Goal: Transaction & Acquisition: Purchase product/service

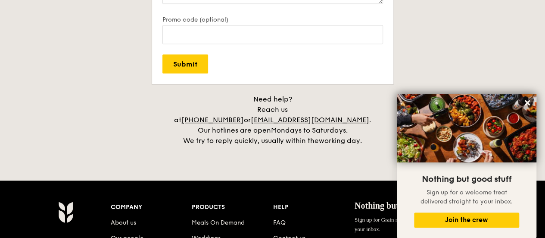
scroll to position [2026, 0]
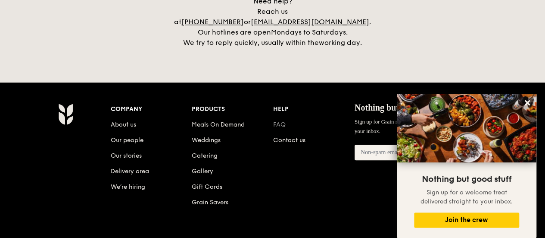
click at [282, 121] on link "FAQ" at bounding box center [279, 124] width 13 height 7
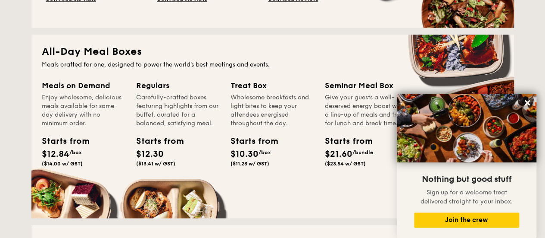
scroll to position [560, 0]
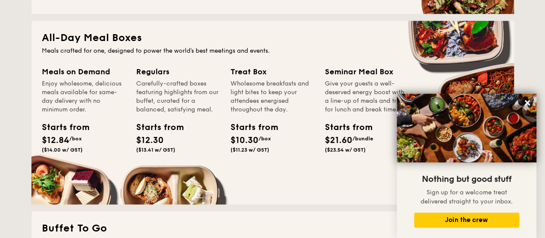
drag, startPoint x: 334, startPoint y: 83, endPoint x: 343, endPoint y: 120, distance: 37.7
click at [343, 114] on div "Give your guests a well-deserved energy boost with a line-up of meals and treat…" at bounding box center [367, 96] width 84 height 34
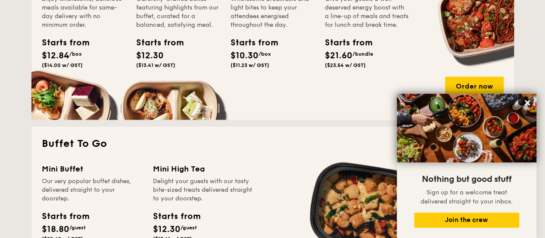
scroll to position [647, 0]
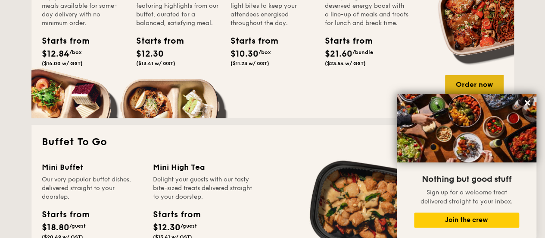
click at [476, 84] on div "Order now" at bounding box center [474, 84] width 59 height 19
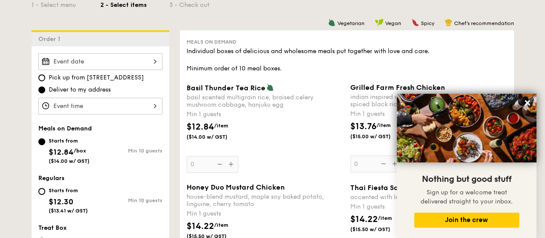
scroll to position [259, 0]
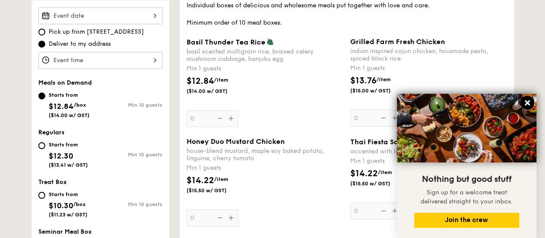
click at [526, 104] on icon at bounding box center [527, 102] width 5 height 5
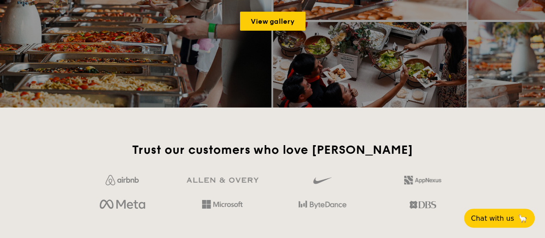
scroll to position [1330, 0]
